Goal: Information Seeking & Learning: Learn about a topic

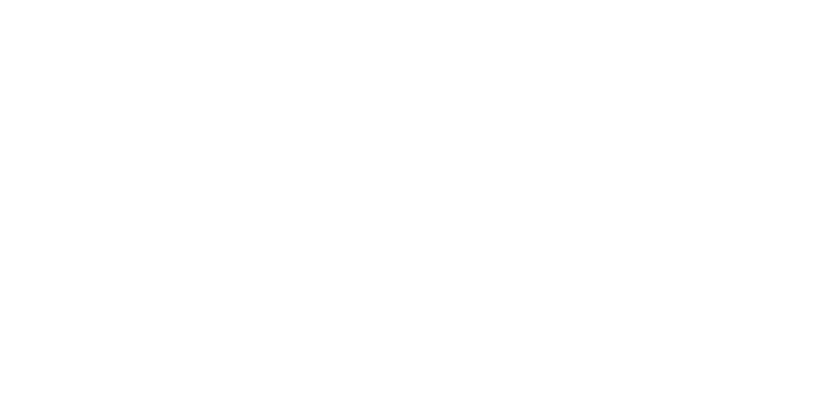
drag, startPoint x: 90, startPoint y: 249, endPoint x: 206, endPoint y: 307, distance: 129.0
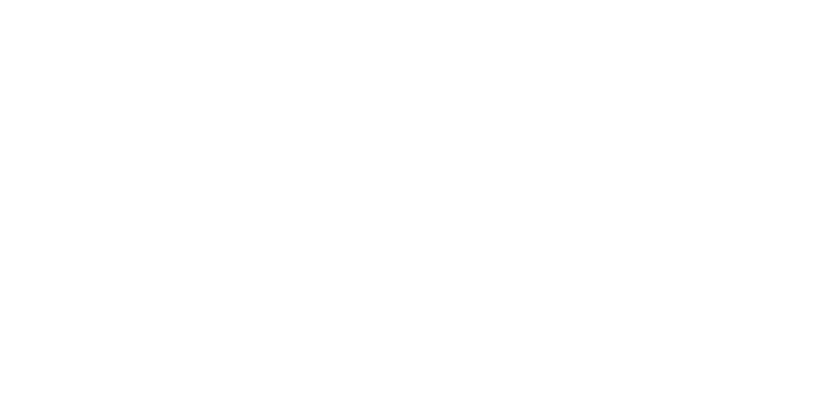
drag, startPoint x: 213, startPoint y: 215, endPoint x: 526, endPoint y: 287, distance: 320.8
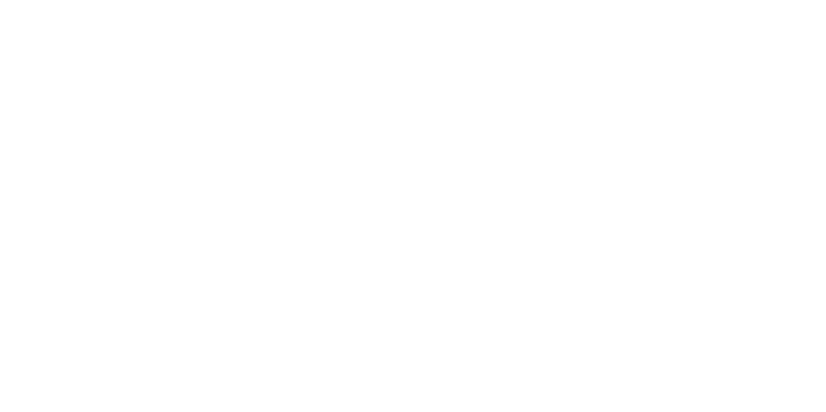
drag, startPoint x: 672, startPoint y: 200, endPoint x: 676, endPoint y: 187, distance: 14.1
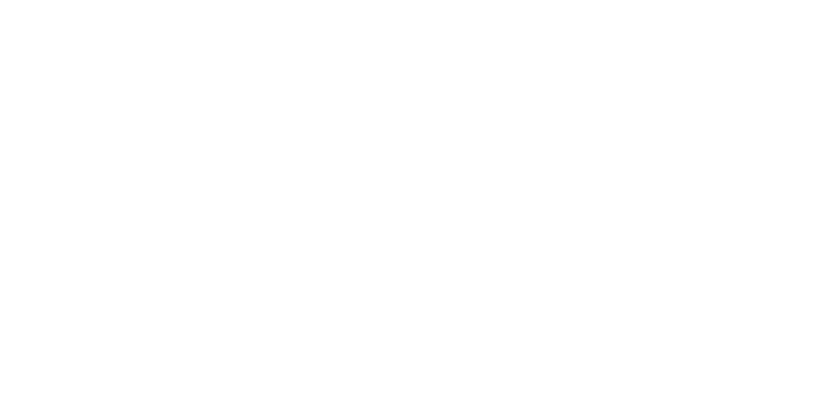
drag, startPoint x: 195, startPoint y: 172, endPoint x: 723, endPoint y: 292, distance: 541.7
drag, startPoint x: 463, startPoint y: 173, endPoint x: 719, endPoint y: 258, distance: 269.6
click at [187, 103] on div at bounding box center [418, 206] width 826 height 412
